Goal: Task Accomplishment & Management: Manage account settings

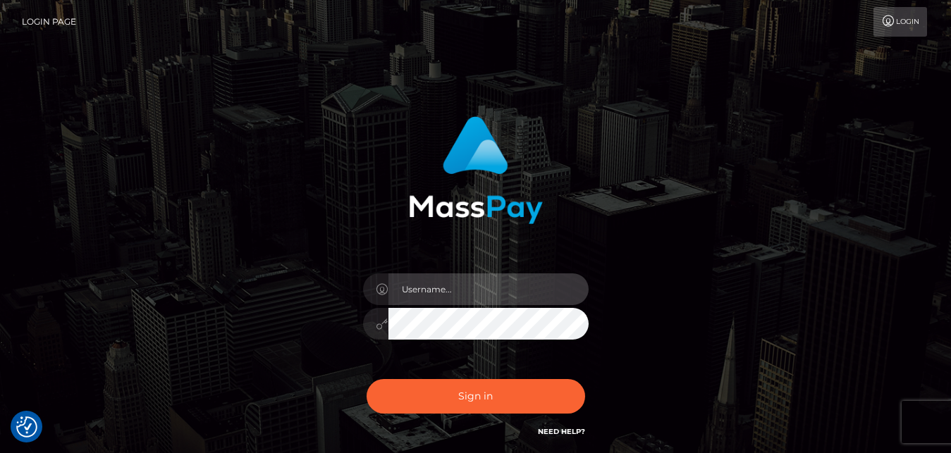
click at [465, 300] on input "text" at bounding box center [488, 289] width 200 height 32
type input "l"
type input "k"
type input "K"
type input "Sugaroud5@proton.me"
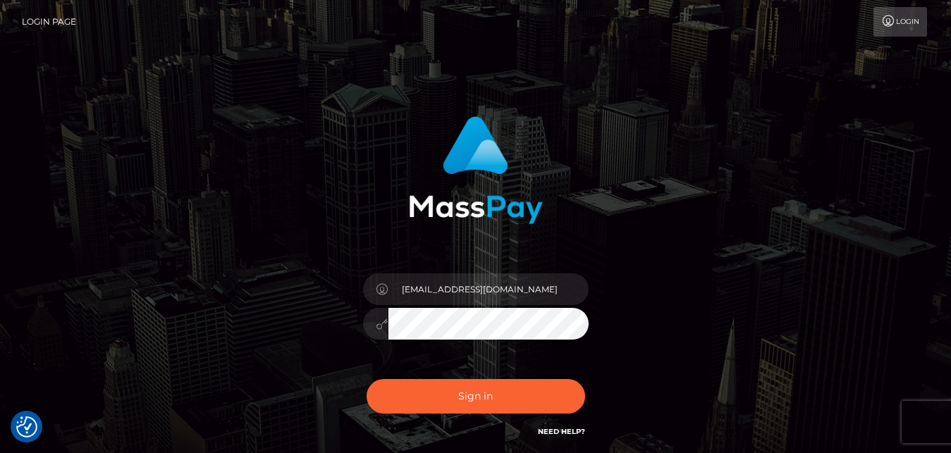
click at [366, 379] on button "Sign in" at bounding box center [475, 396] width 218 height 35
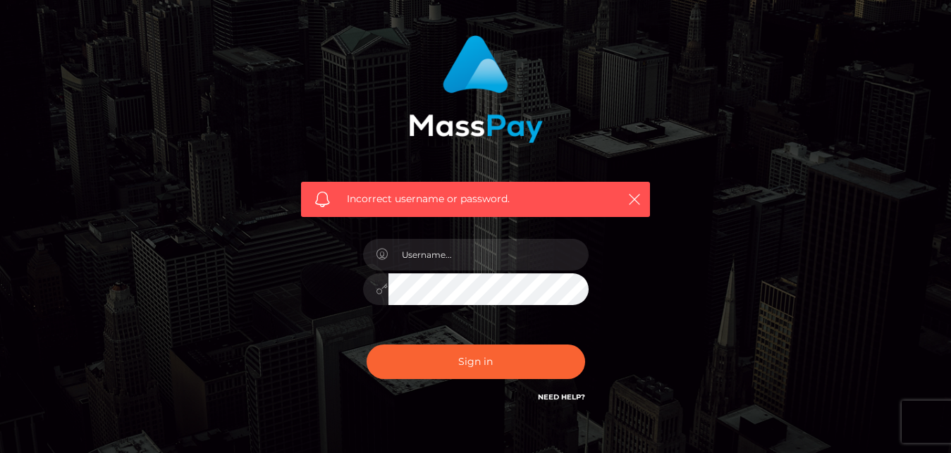
scroll to position [81, 0]
type input "[EMAIL_ADDRESS][DOMAIN_NAME]"
click at [366, 345] on button "Sign in" at bounding box center [475, 362] width 218 height 35
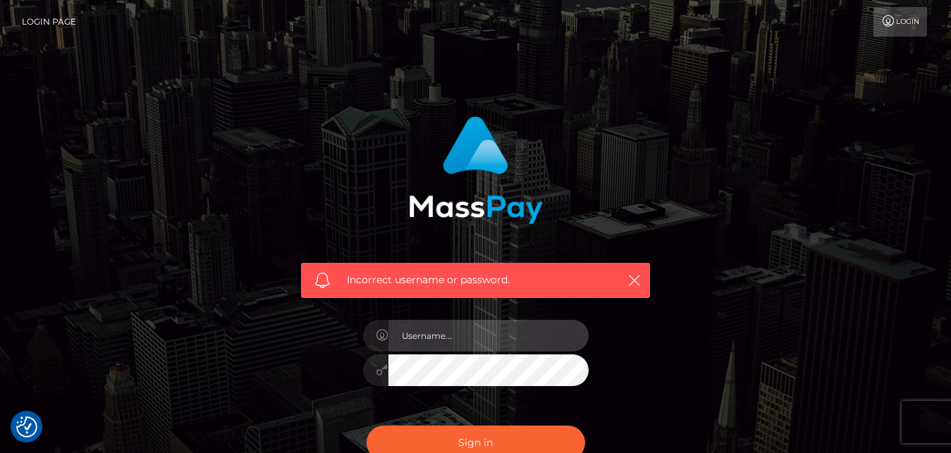
click at [459, 339] on input "text" at bounding box center [488, 336] width 200 height 32
type input "S"
type input "sugaroud5@proton.me"
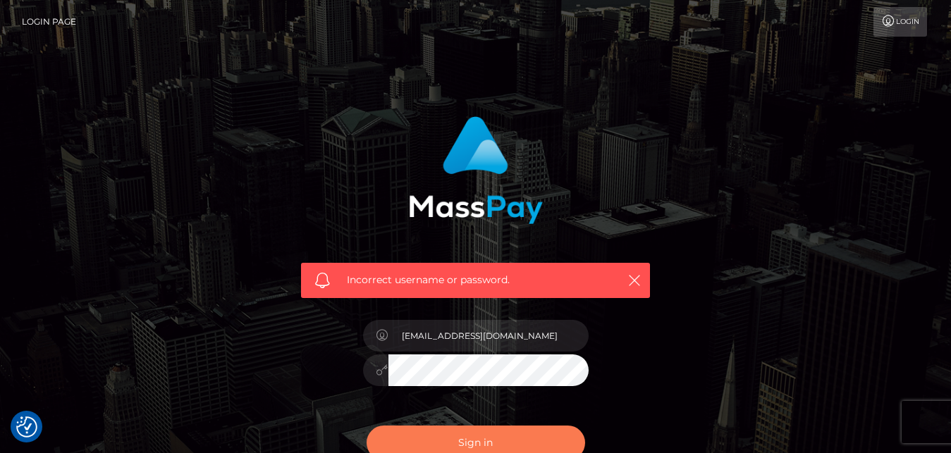
click at [505, 431] on button "Sign in" at bounding box center [475, 443] width 218 height 35
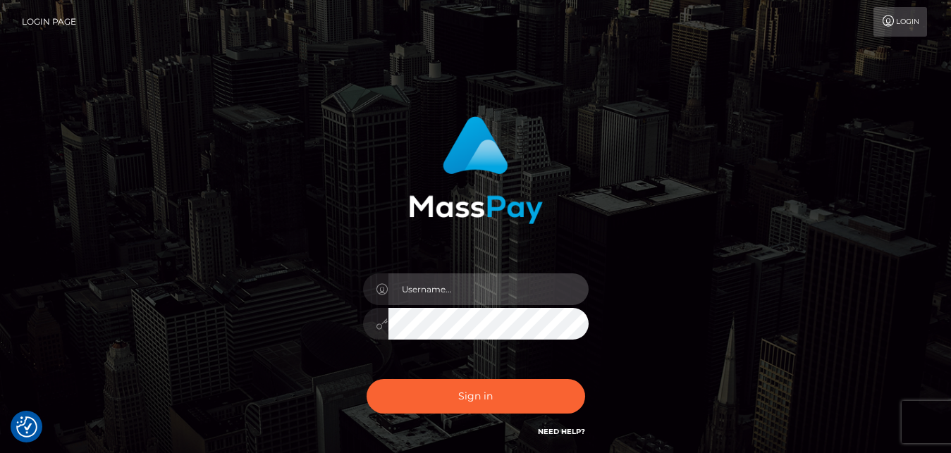
click at [459, 288] on input "text" at bounding box center [488, 289] width 200 height 32
type input "sugaroud5@proton.me"
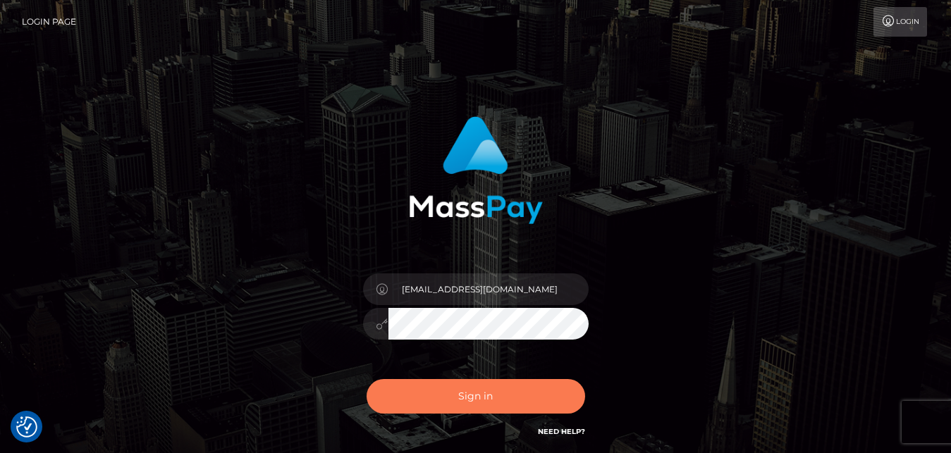
click at [473, 394] on button "Sign in" at bounding box center [475, 396] width 218 height 35
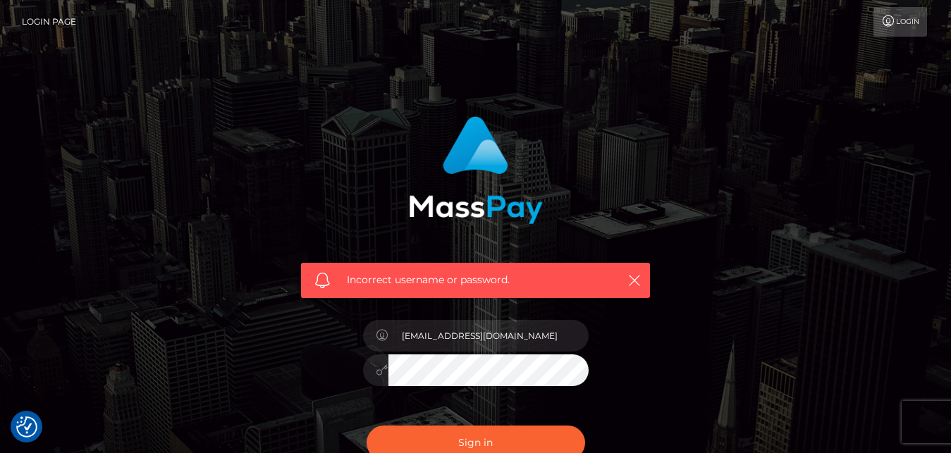
type input "[EMAIL_ADDRESS][DOMAIN_NAME]"
click at [492, 449] on button "Sign in" at bounding box center [475, 443] width 218 height 35
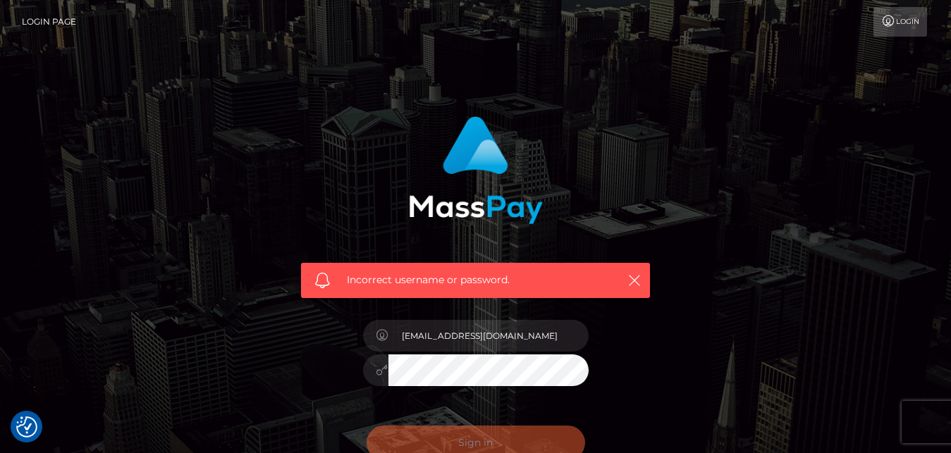
click at [492, 449] on div "Sign in Need Help?" at bounding box center [475, 448] width 247 height 63
